Goal: Task Accomplishment & Management: Manage account settings

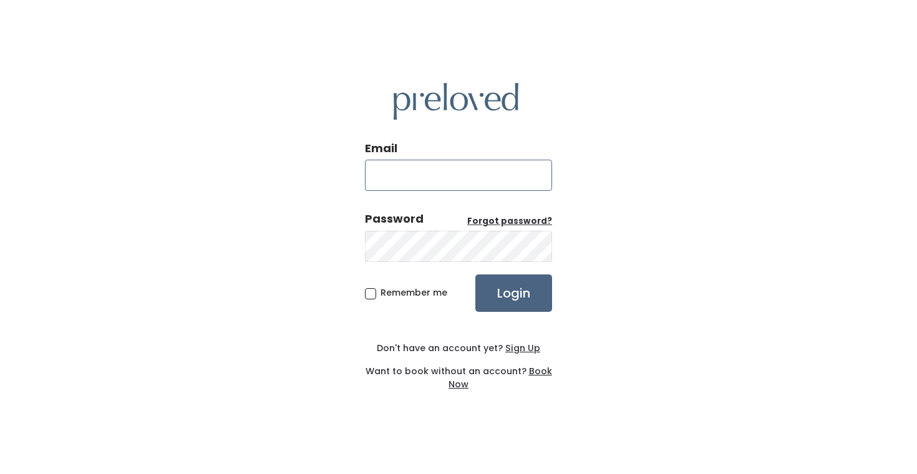
type input "sandy@preloved.love"
click at [530, 286] on input "Login" at bounding box center [514, 293] width 77 height 37
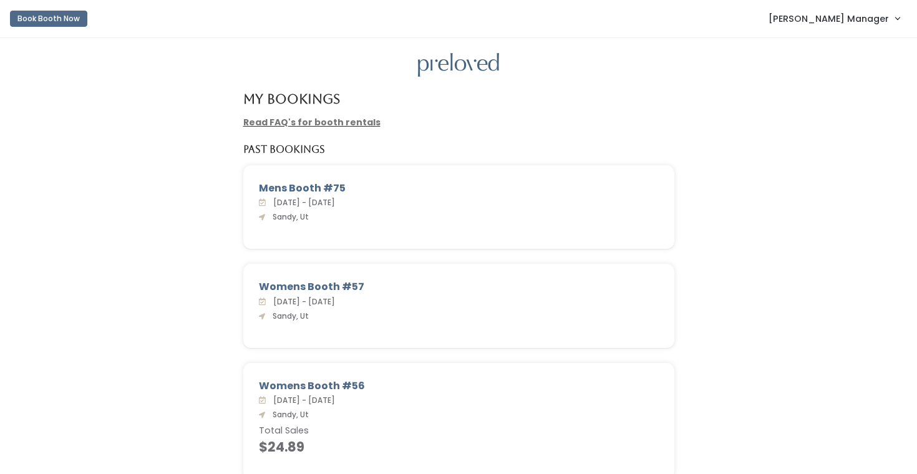
click at [838, 18] on span "[PERSON_NAME] Manager" at bounding box center [829, 19] width 120 height 14
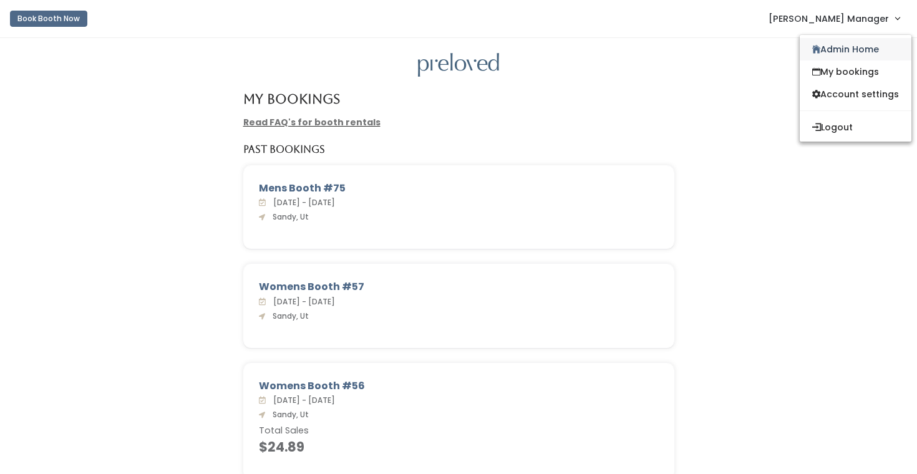
click at [838, 44] on link "Admin Home" at bounding box center [856, 49] width 112 height 22
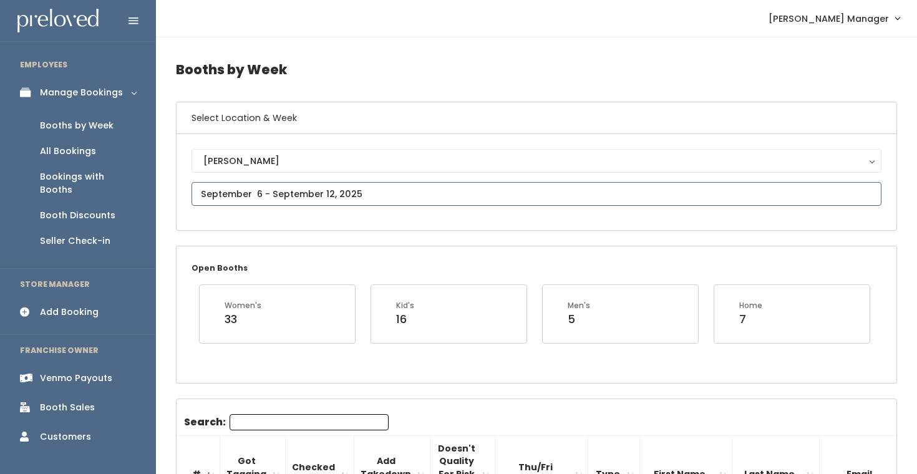
click at [245, 198] on input "text" at bounding box center [537, 194] width 690 height 24
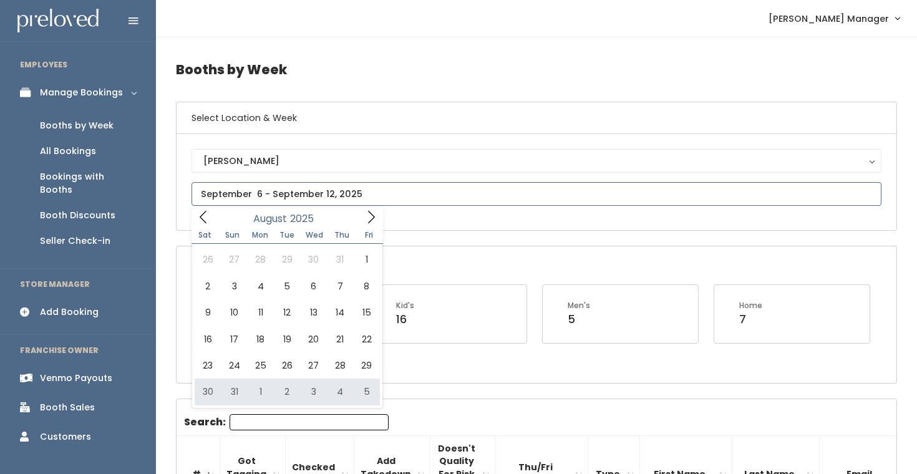
type input "August 30 to September 5"
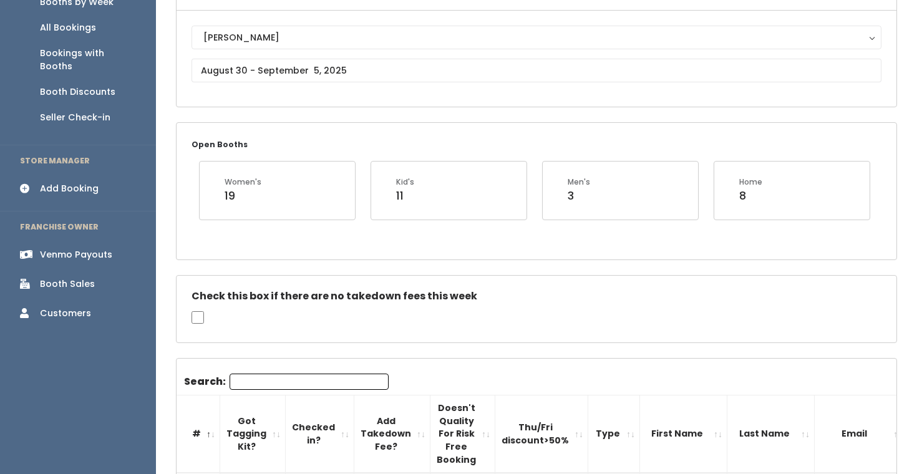
scroll to position [139, 0]
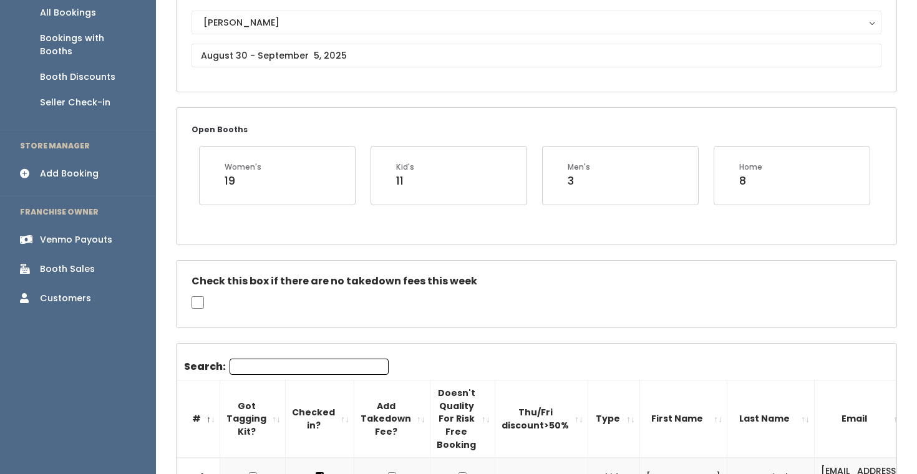
click at [268, 364] on input "Search:" at bounding box center [309, 367] width 159 height 16
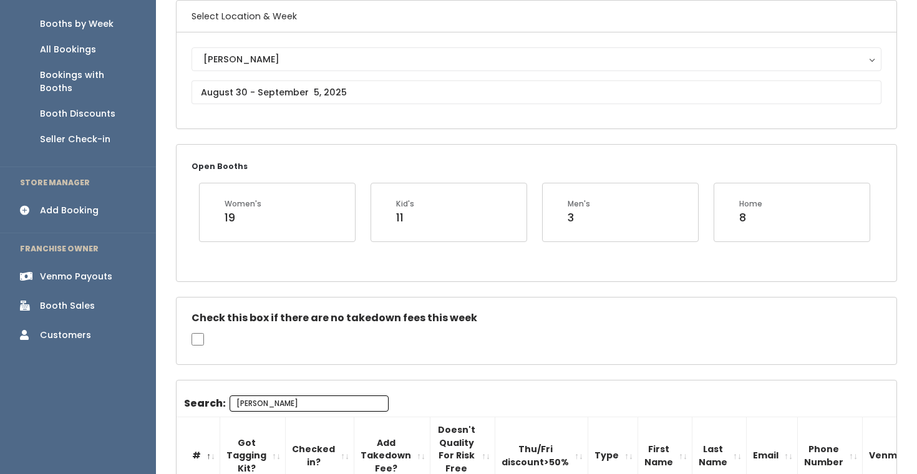
scroll to position [97, 0]
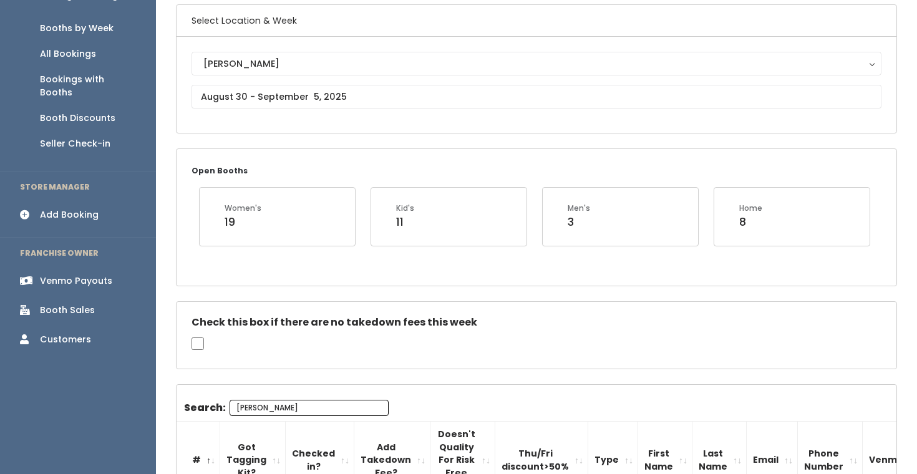
type input "isaac"
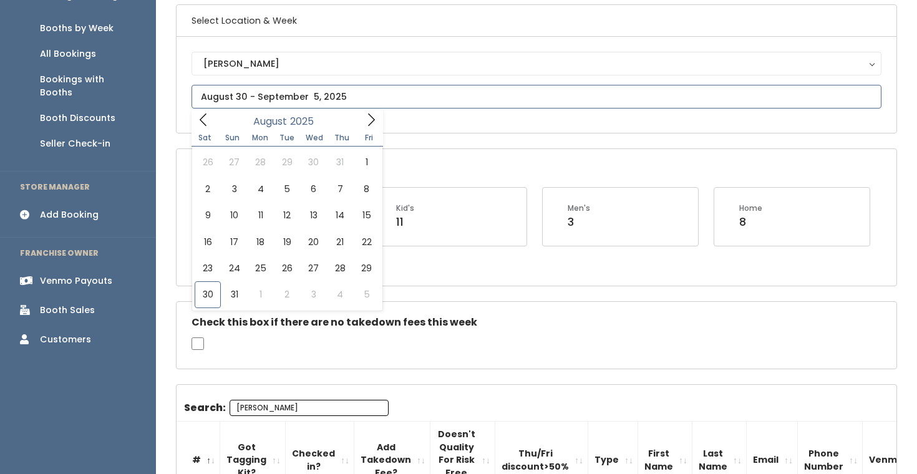
click at [247, 92] on input "text" at bounding box center [537, 97] width 690 height 24
click at [373, 121] on icon at bounding box center [371, 120] width 14 height 14
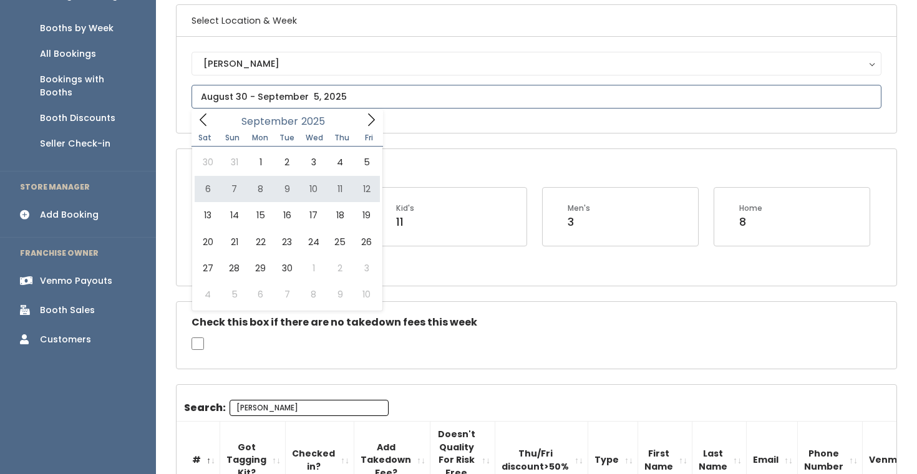
type input "September 6 to September 12"
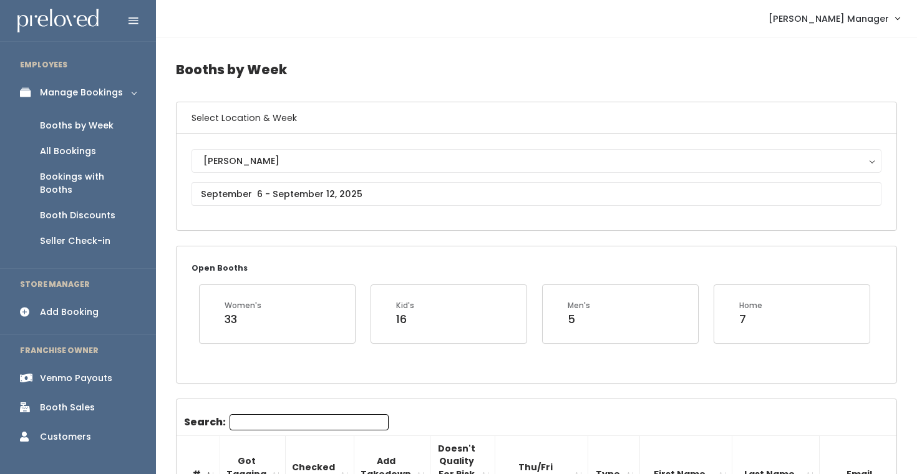
click at [280, 424] on input "Search:" at bounding box center [309, 422] width 159 height 16
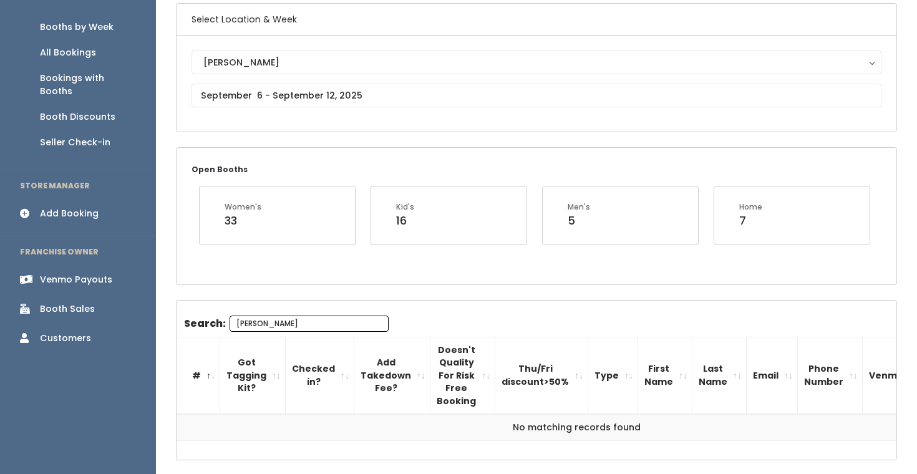
scroll to position [159, 0]
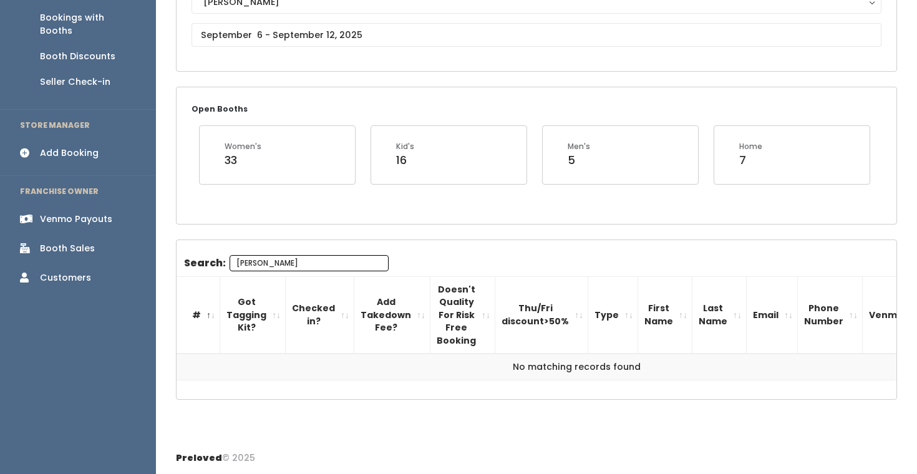
type input "isaac"
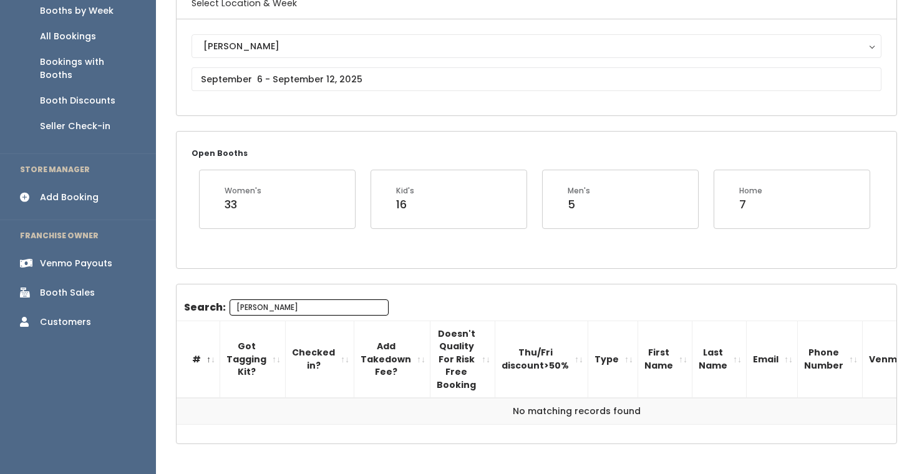
scroll to position [84, 0]
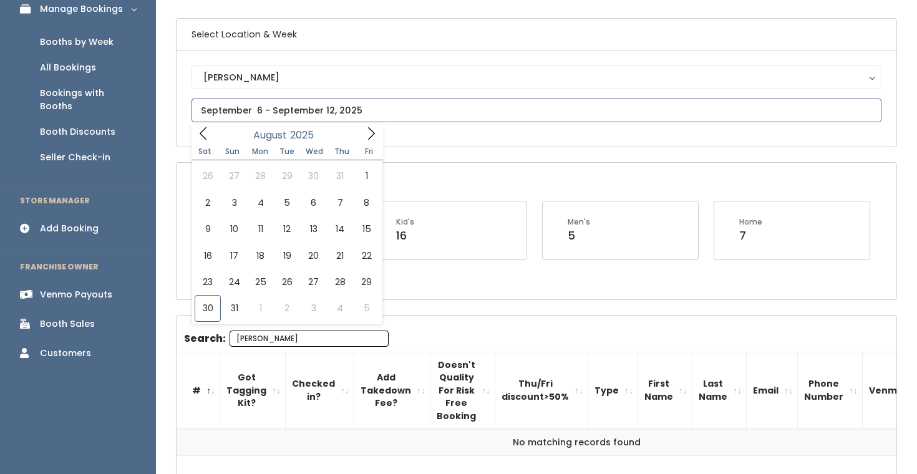
click at [252, 113] on input "text" at bounding box center [537, 111] width 690 height 24
type input "August 30 to September 5"
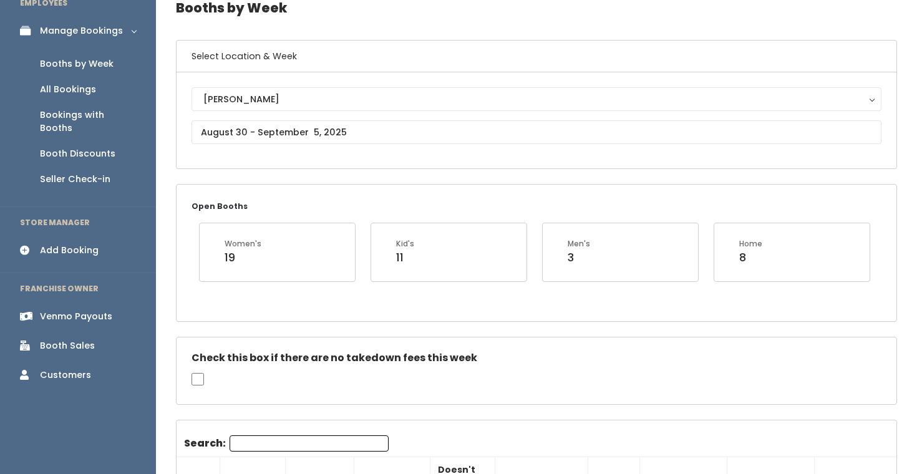
scroll to position [80, 0]
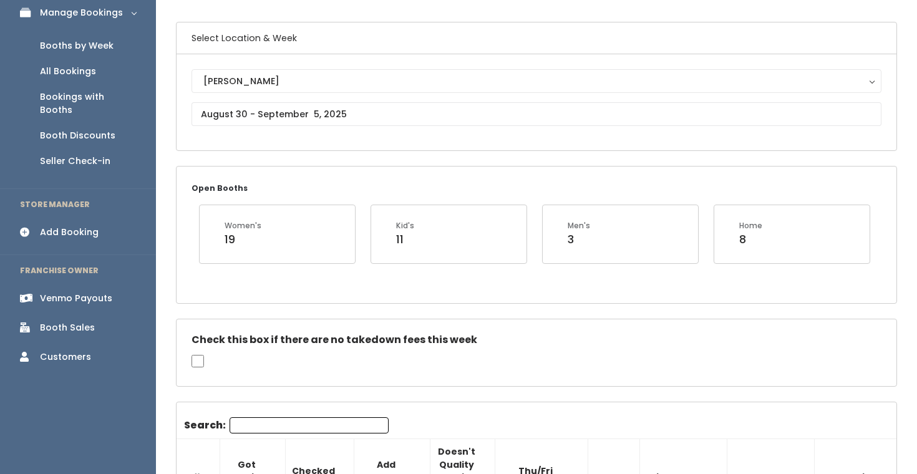
click at [277, 426] on input "Search:" at bounding box center [309, 426] width 159 height 16
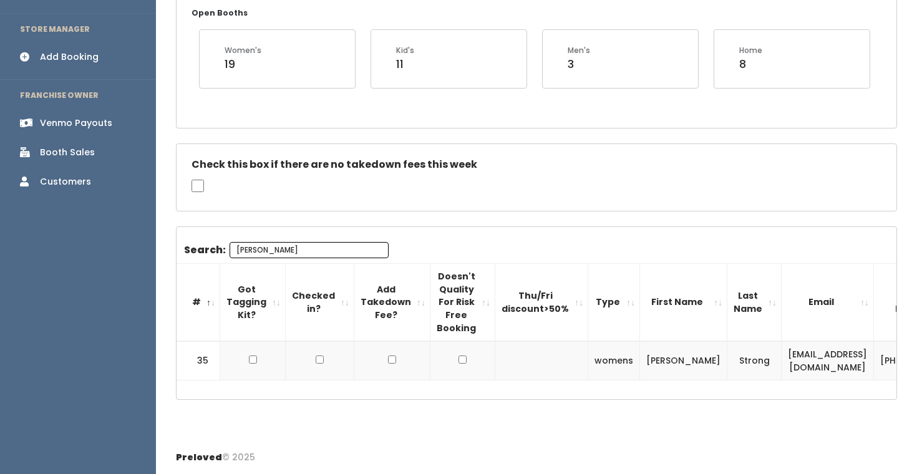
type input "[PERSON_NAME]"
